Goal: Information Seeking & Learning: Learn about a topic

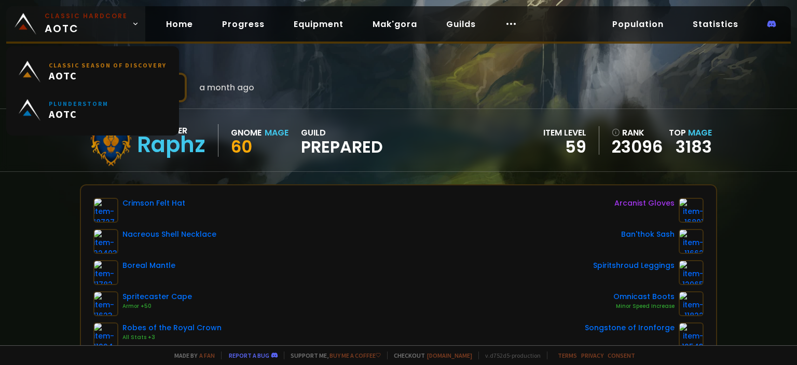
click at [52, 21] on span "Classic Hardcore AOTC" at bounding box center [86, 23] width 83 height 25
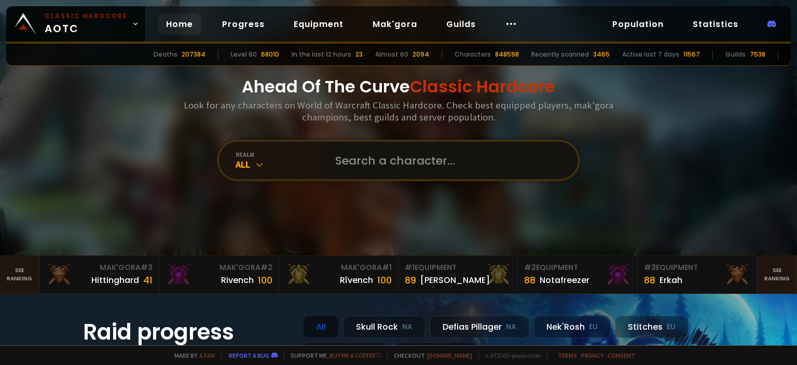
click at [383, 163] on input "text" at bounding box center [447, 160] width 237 height 37
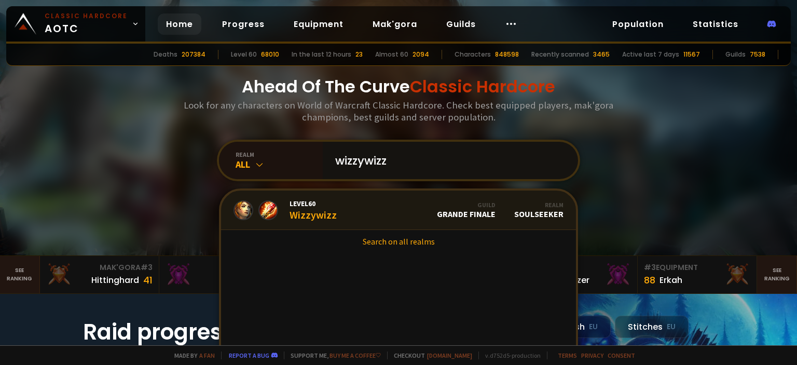
type input "wizzywizz"
click at [377, 202] on link "Level 60 Wizzywizz Guild Grande Finale Realm Soulseeker" at bounding box center [398, 209] width 355 height 39
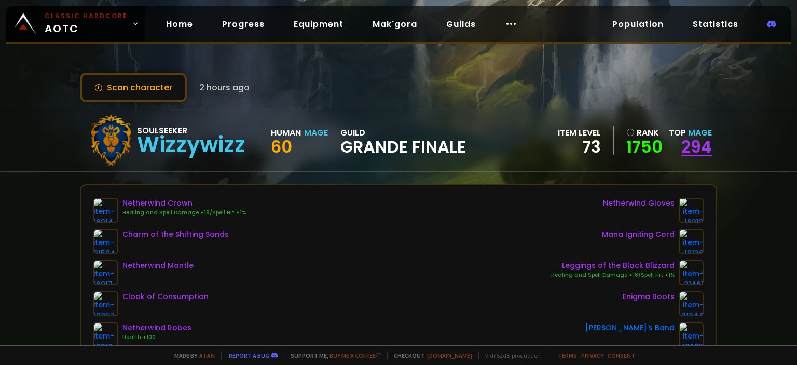
click at [692, 139] on link "294" at bounding box center [696, 146] width 31 height 23
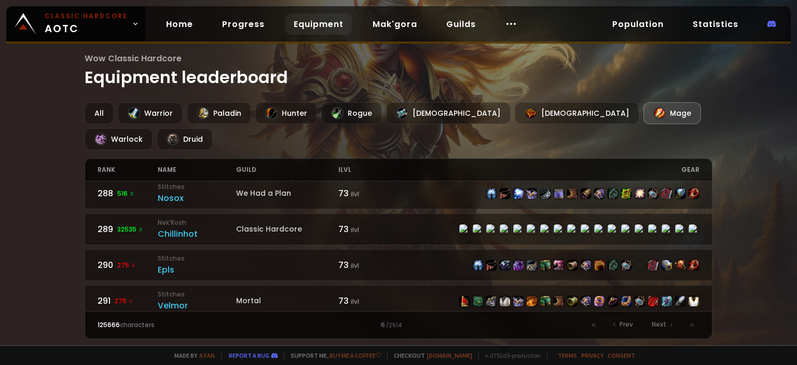
scroll to position [1612, 0]
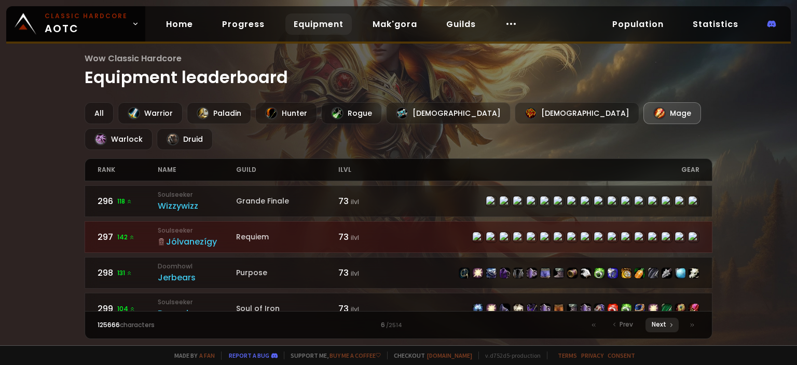
click at [657, 324] on span "Next" at bounding box center [659, 324] width 15 height 9
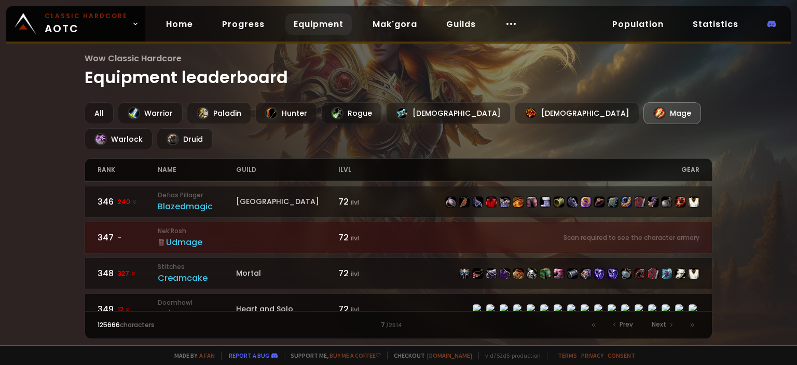
scroll to position [1612, 0]
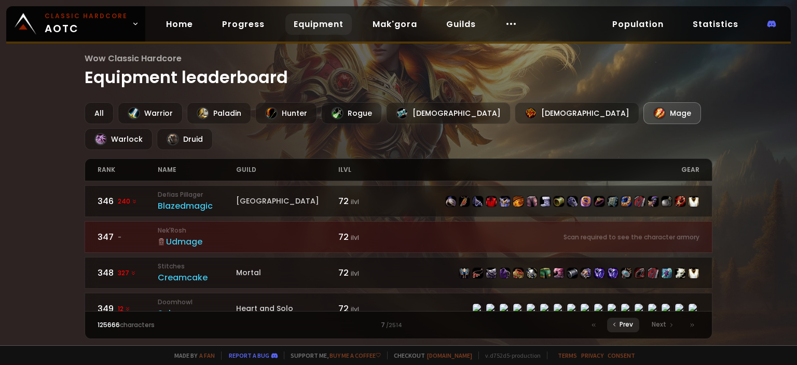
click at [618, 320] on div "Prev" at bounding box center [623, 325] width 32 height 15
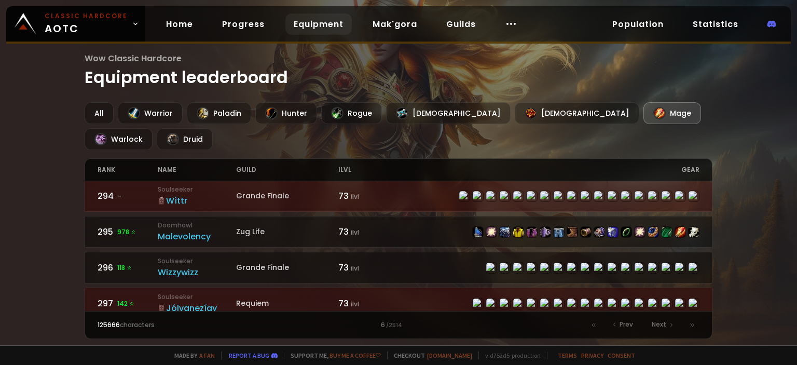
scroll to position [1542, 0]
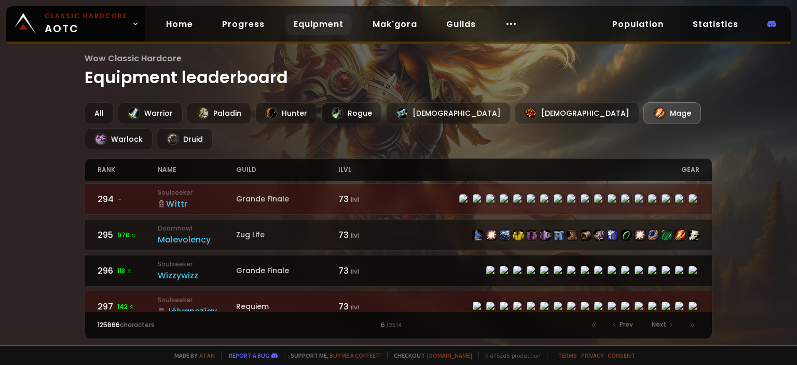
click at [179, 269] on div "Wizzywizz" at bounding box center [197, 275] width 78 height 13
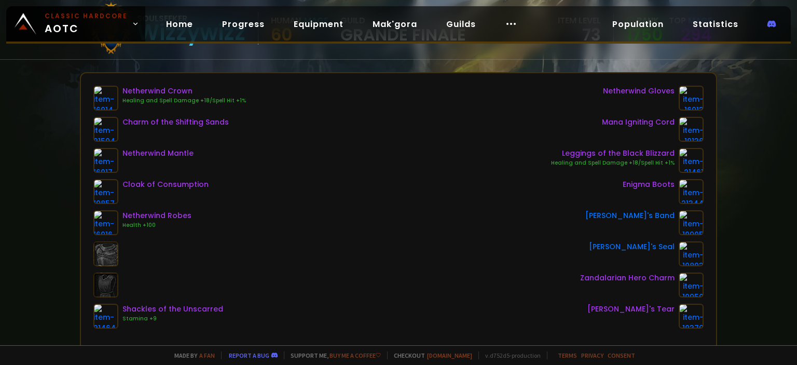
scroll to position [113, 0]
